Goal: Find specific page/section: Find specific page/section

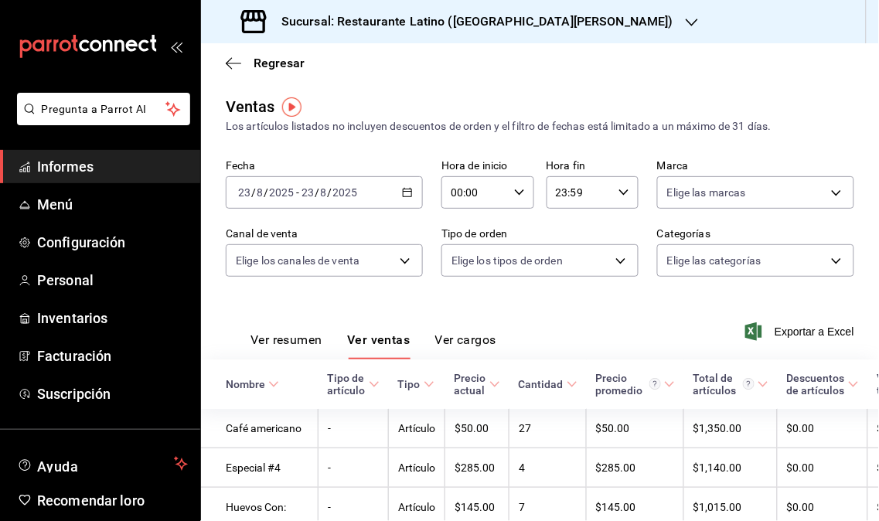
click at [80, 166] on font "Informes" at bounding box center [65, 166] width 56 height 16
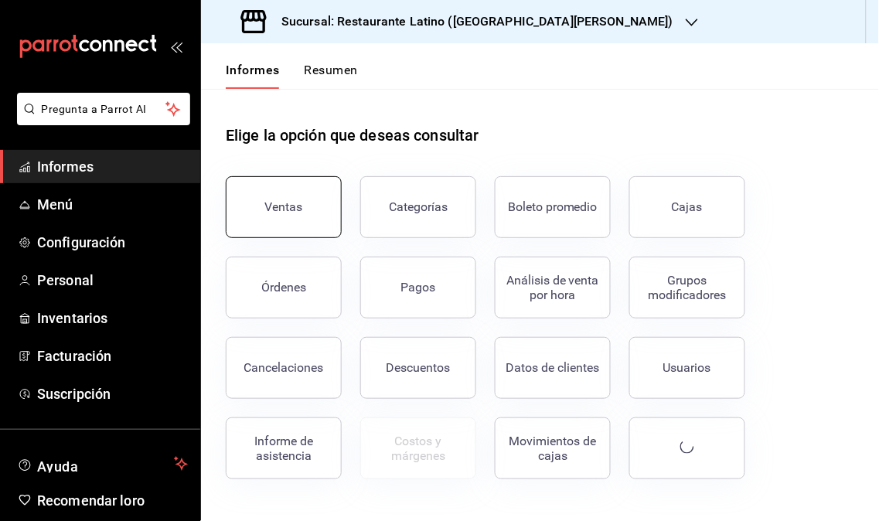
click at [329, 218] on button "Ventas" at bounding box center [284, 207] width 116 height 62
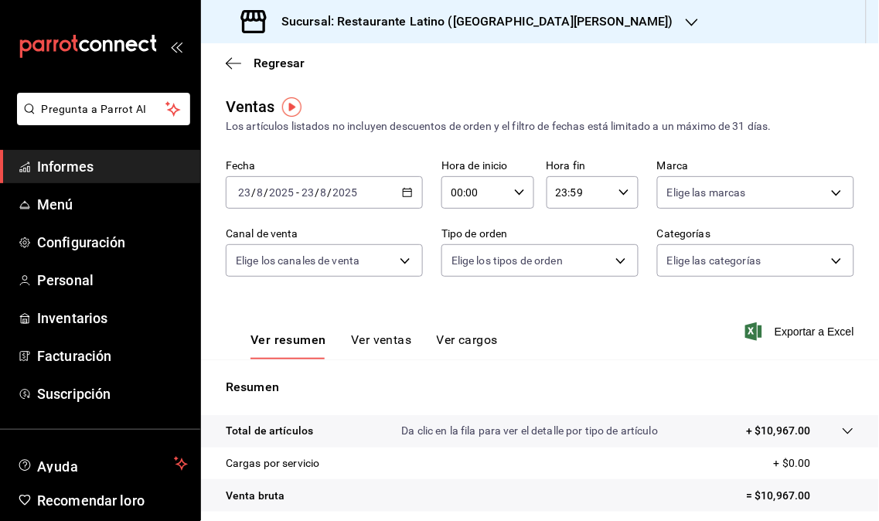
click at [526, 20] on font "Sucursal: Restaurante Latino ([GEOGRAPHIC_DATA][PERSON_NAME])" at bounding box center [477, 21] width 392 height 15
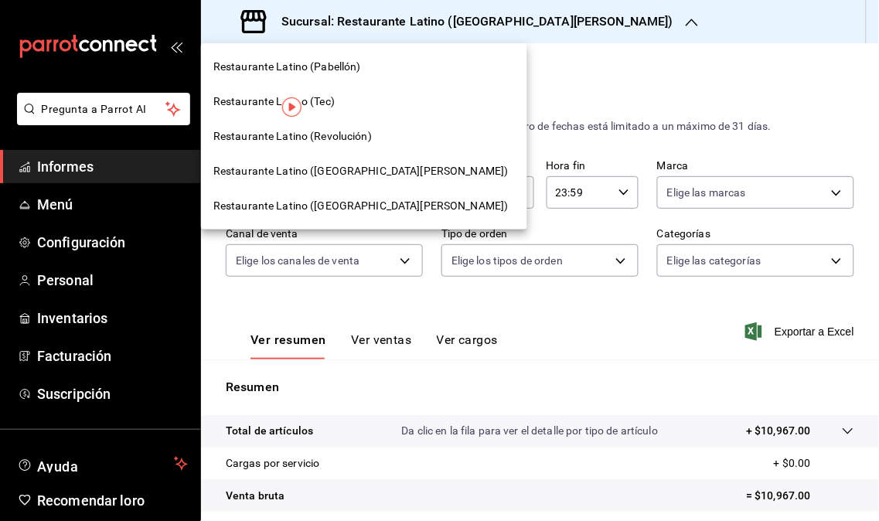
click at [358, 141] on font "Restaurante Latino (Revolución)" at bounding box center [292, 136] width 158 height 12
